Goal: Task Accomplishment & Management: Use online tool/utility

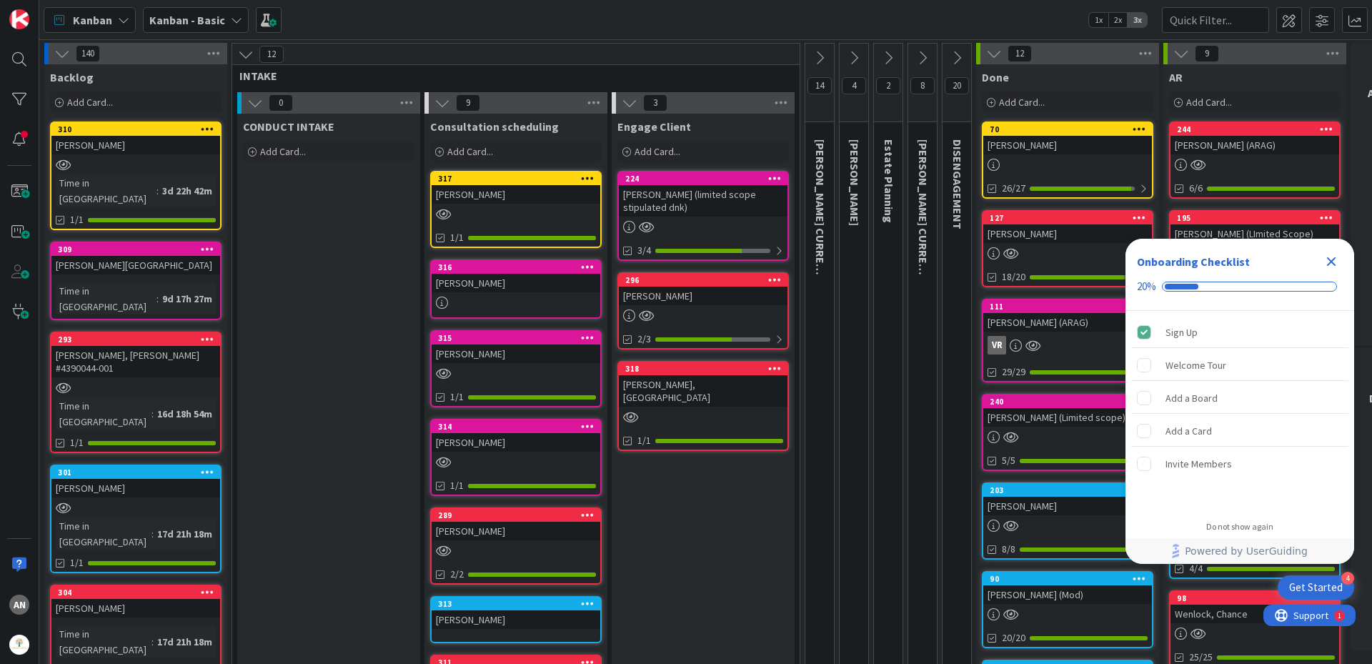
click at [121, 22] on icon at bounding box center [123, 19] width 11 height 11
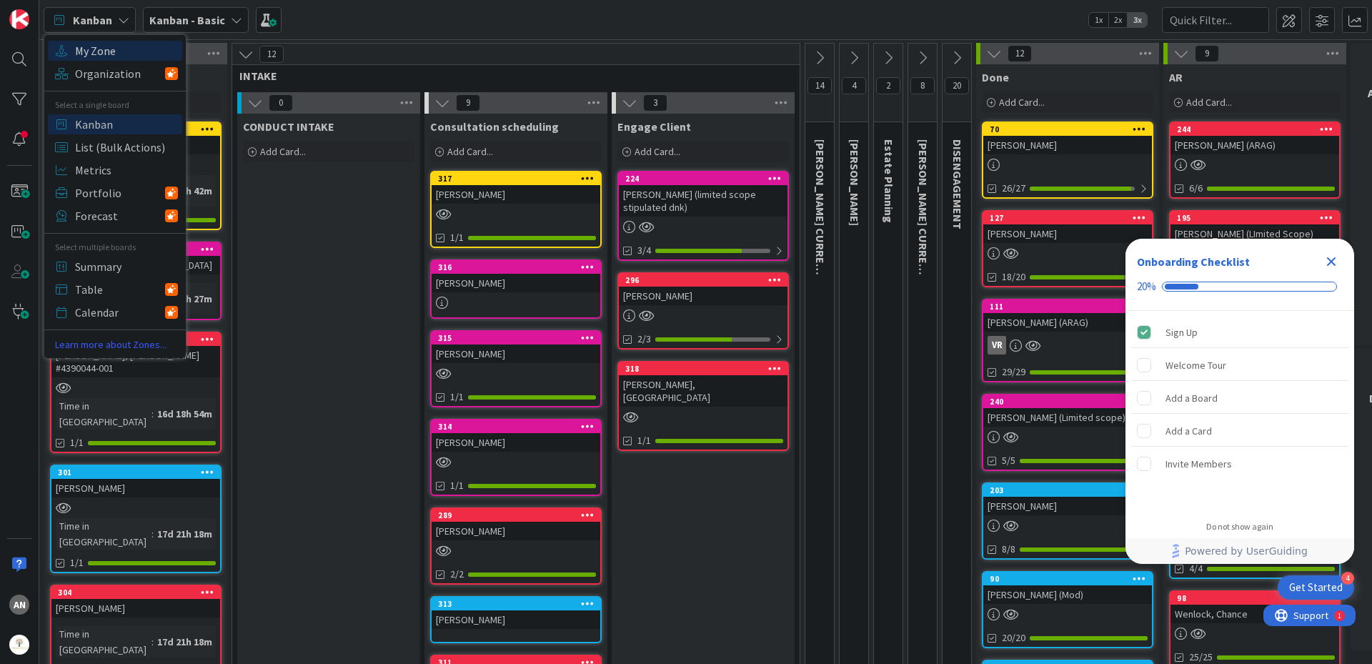
click at [122, 48] on span "My Zone" at bounding box center [126, 50] width 103 height 21
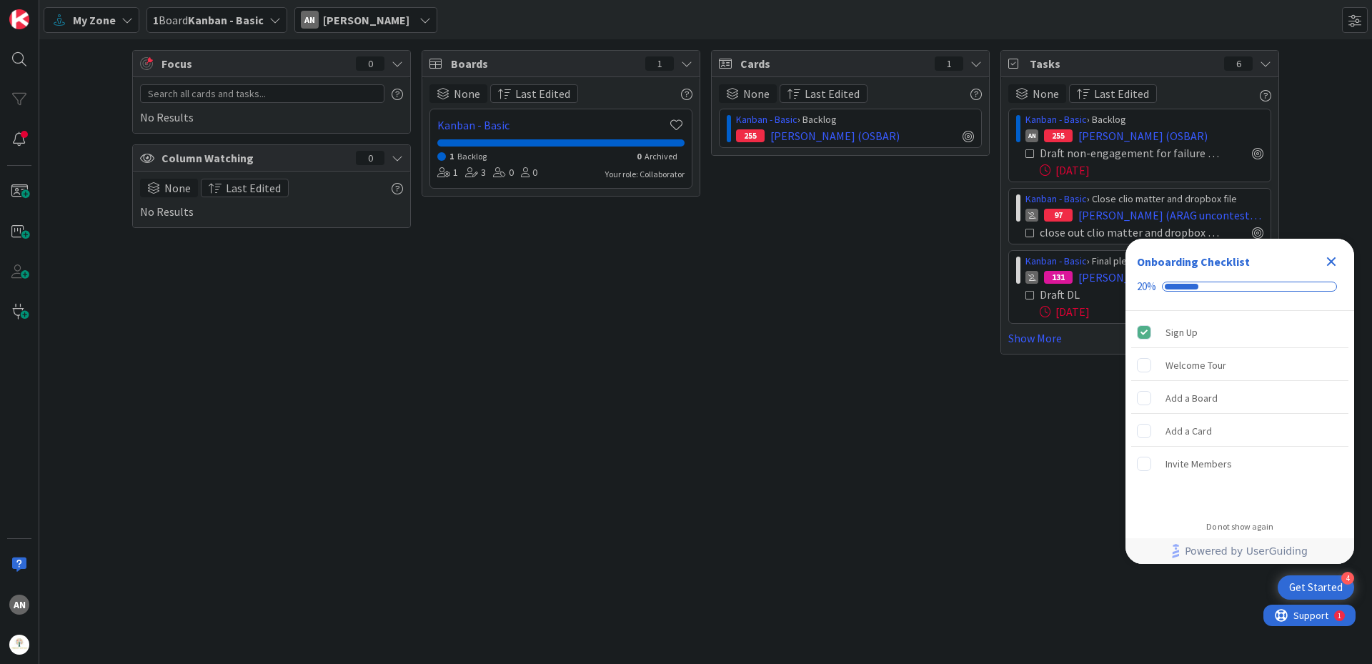
click at [1324, 259] on icon "Close Checklist" at bounding box center [1330, 261] width 17 height 17
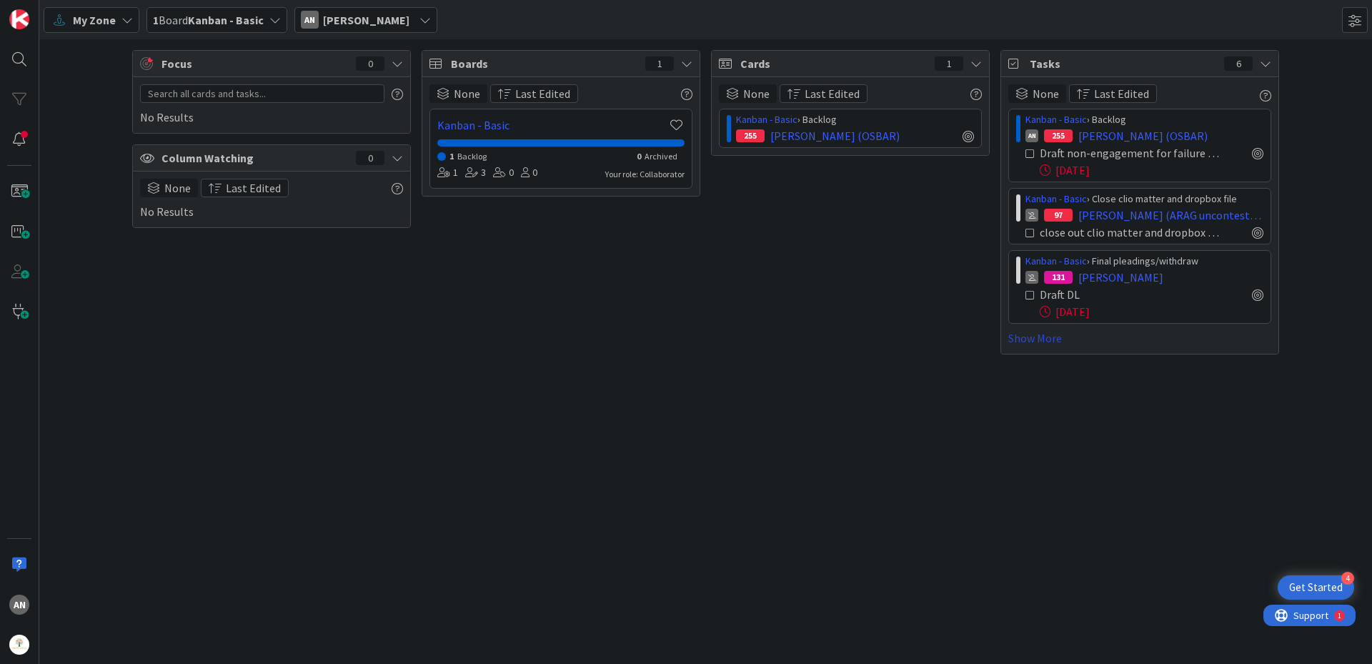
click at [1046, 343] on link "Show More" at bounding box center [1139, 337] width 263 height 17
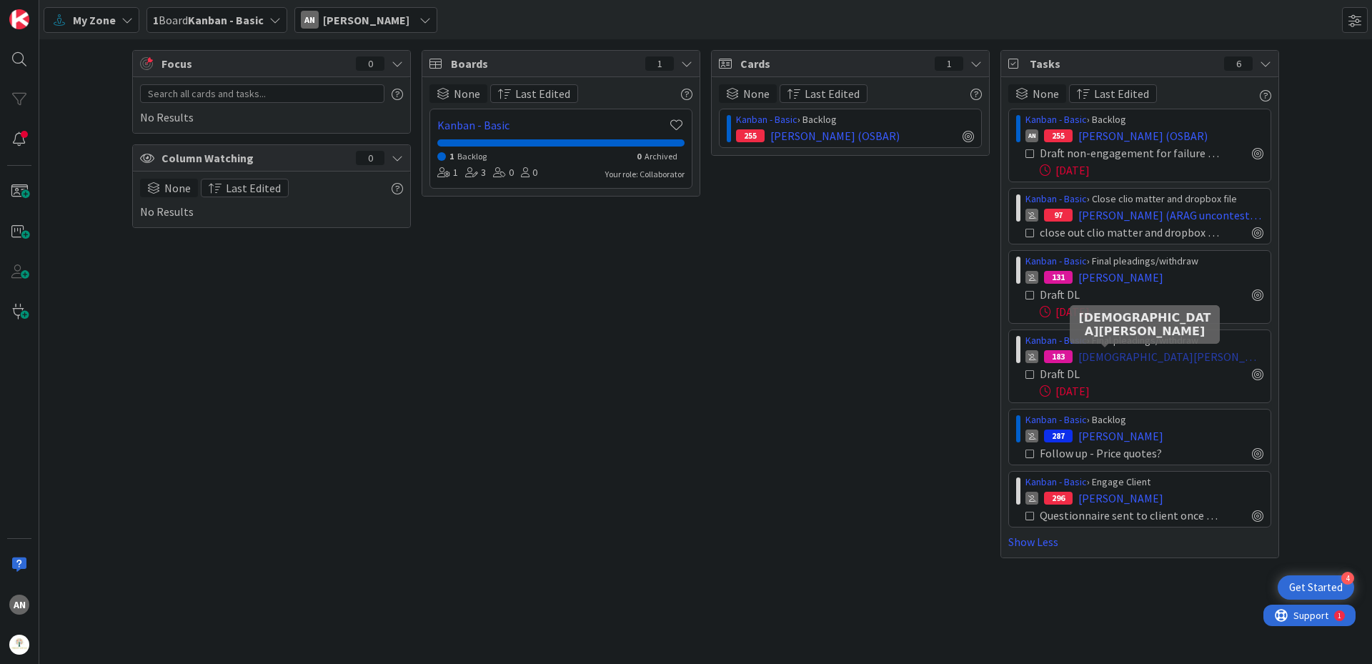
click at [1108, 354] on span "[DEMOGRAPHIC_DATA][PERSON_NAME]" at bounding box center [1170, 356] width 185 height 17
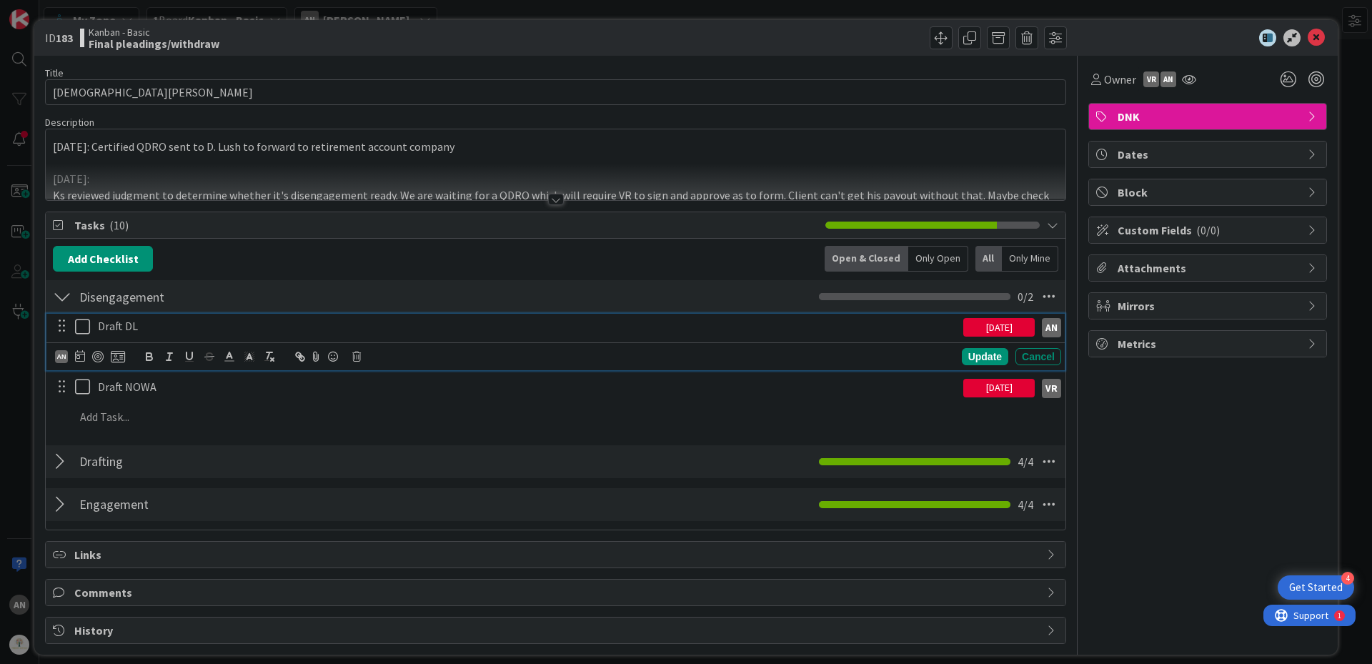
click at [80, 328] on icon at bounding box center [82, 326] width 15 height 17
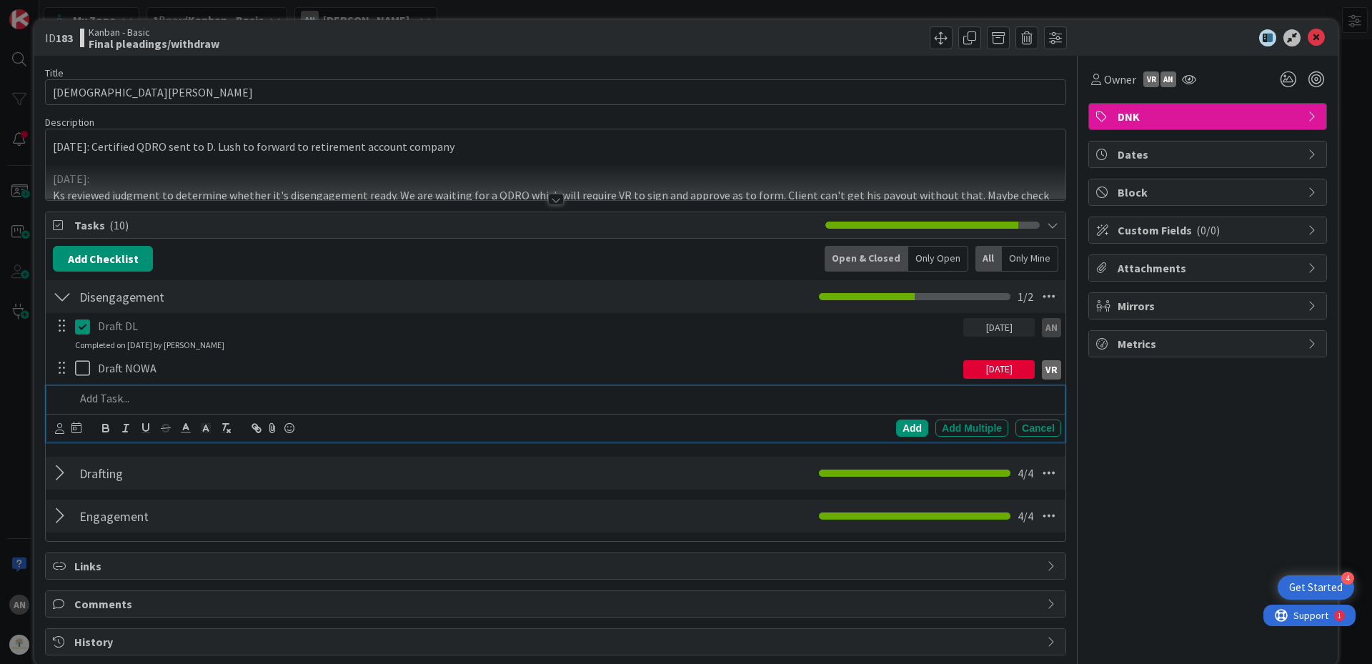
click at [111, 405] on p at bounding box center [565, 398] width 980 height 16
click at [67, 431] on div at bounding box center [68, 427] width 26 height 17
click at [60, 431] on icon at bounding box center [59, 428] width 9 height 11
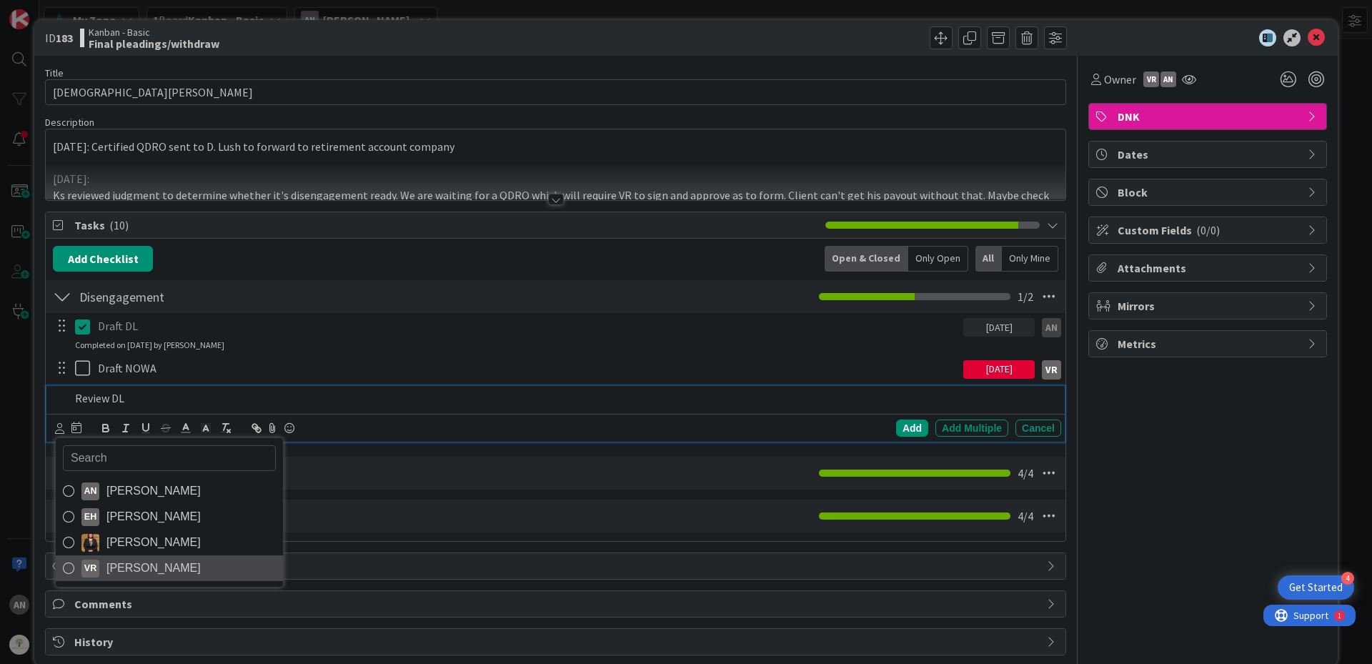
click at [146, 564] on span "[PERSON_NAME]" at bounding box center [153, 567] width 94 height 21
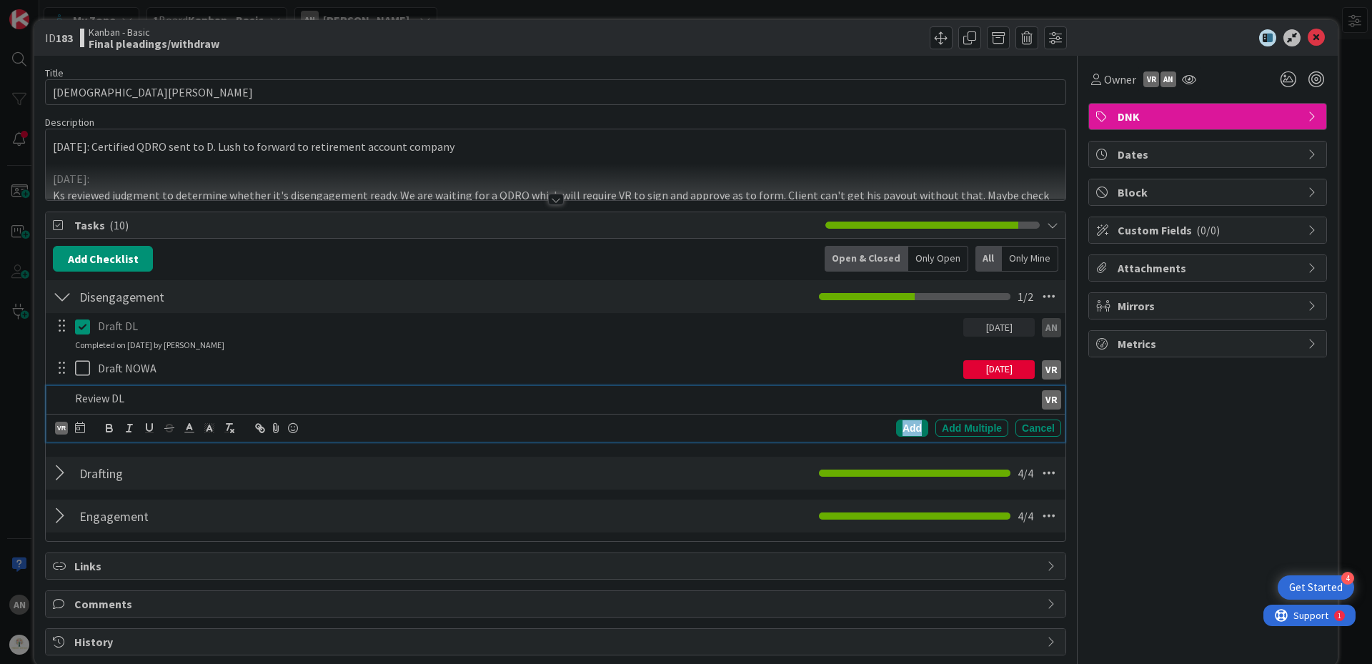
click at [907, 431] on div "Add" at bounding box center [912, 427] width 32 height 17
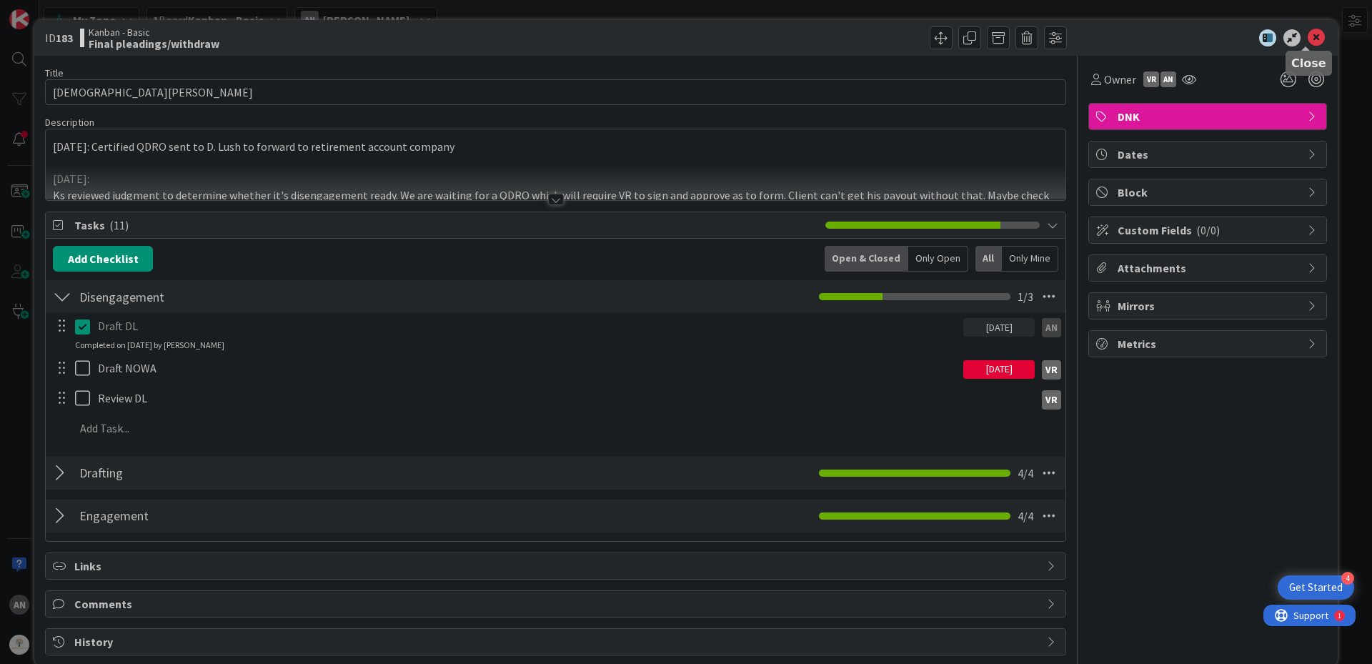
click at [1309, 37] on icon at bounding box center [1315, 37] width 17 height 17
